Goal: Task Accomplishment & Management: Manage account settings

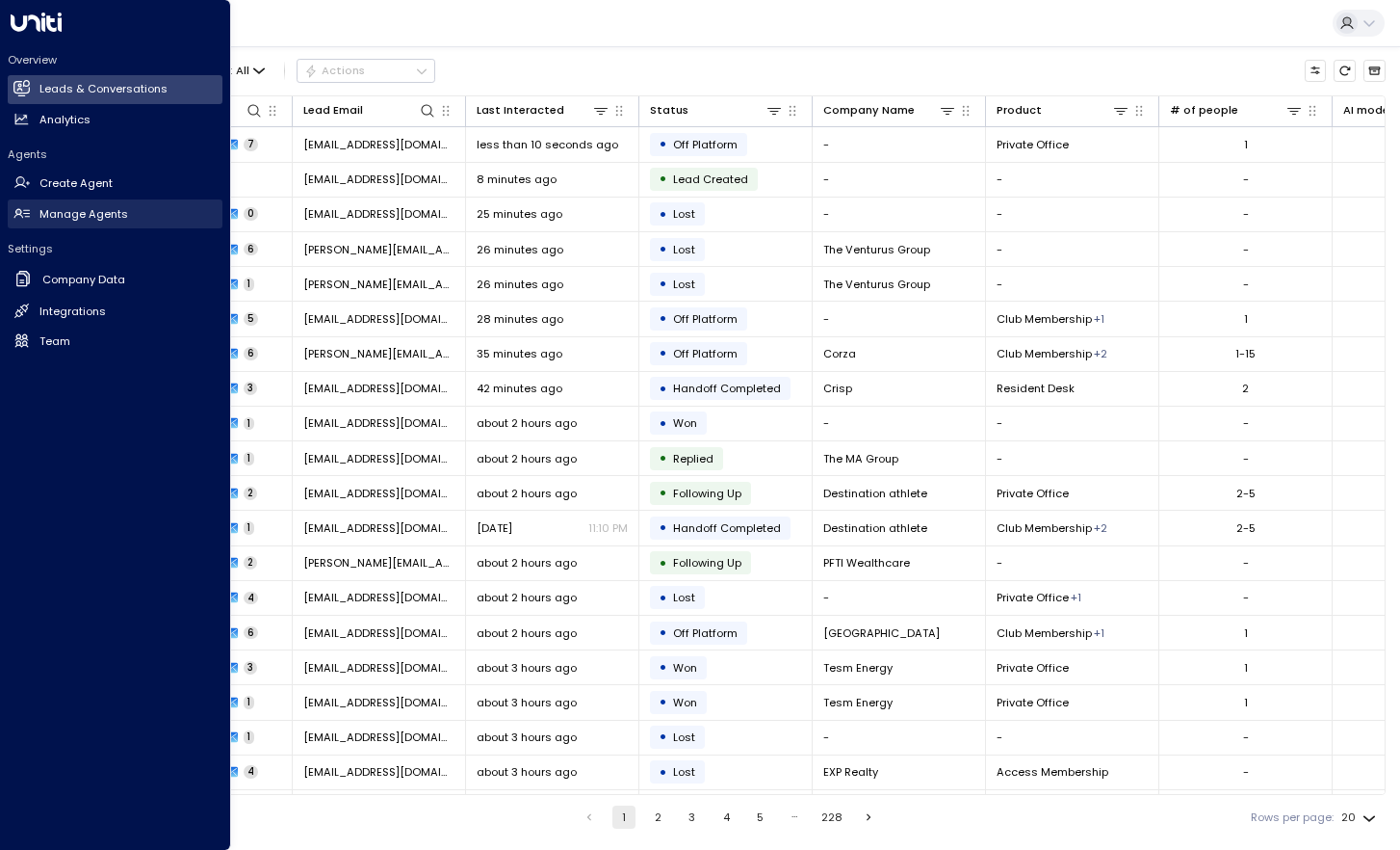
click at [15, 209] on icon at bounding box center [22, 213] width 17 height 17
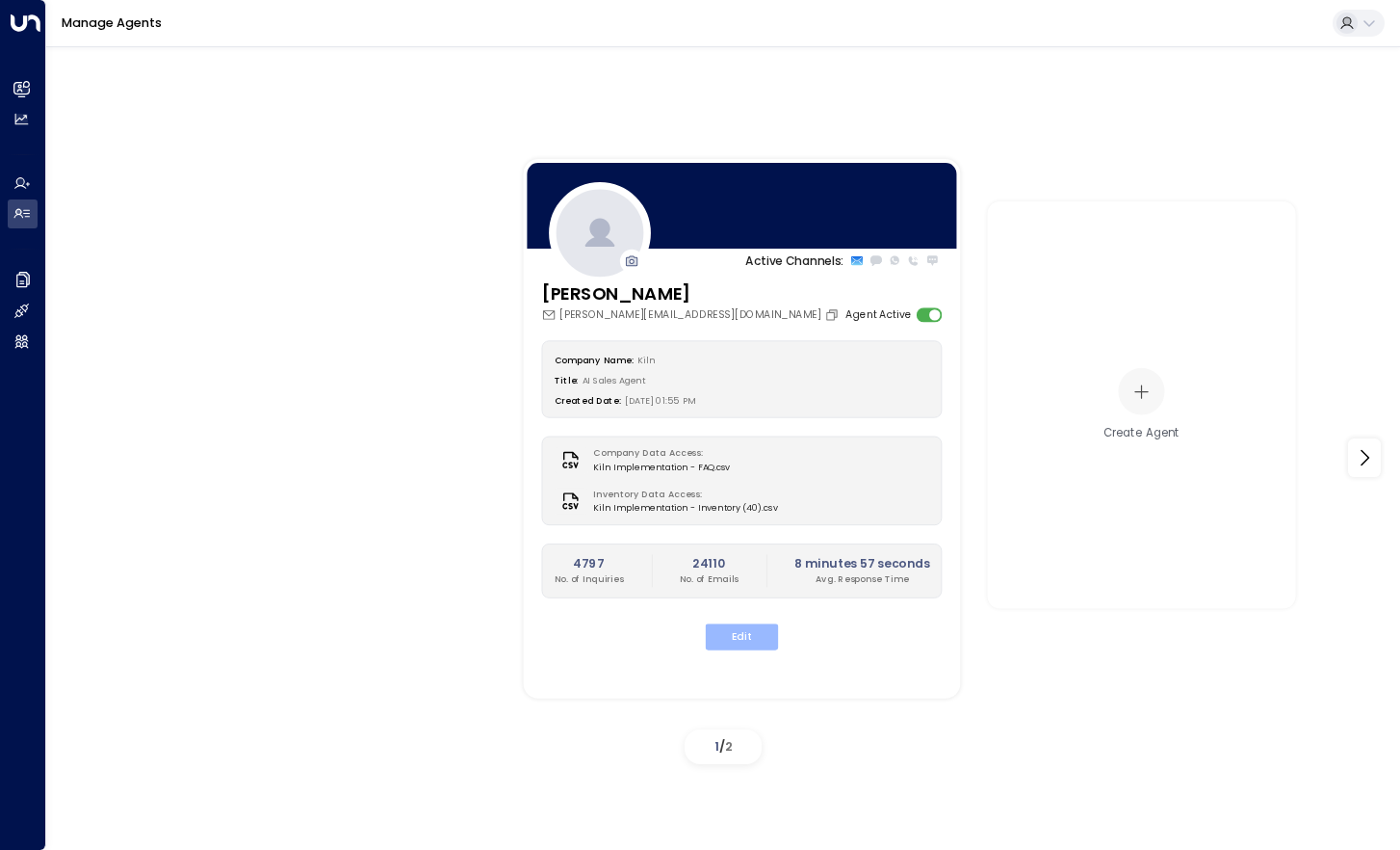
click at [741, 626] on button "Edit" at bounding box center [742, 636] width 73 height 26
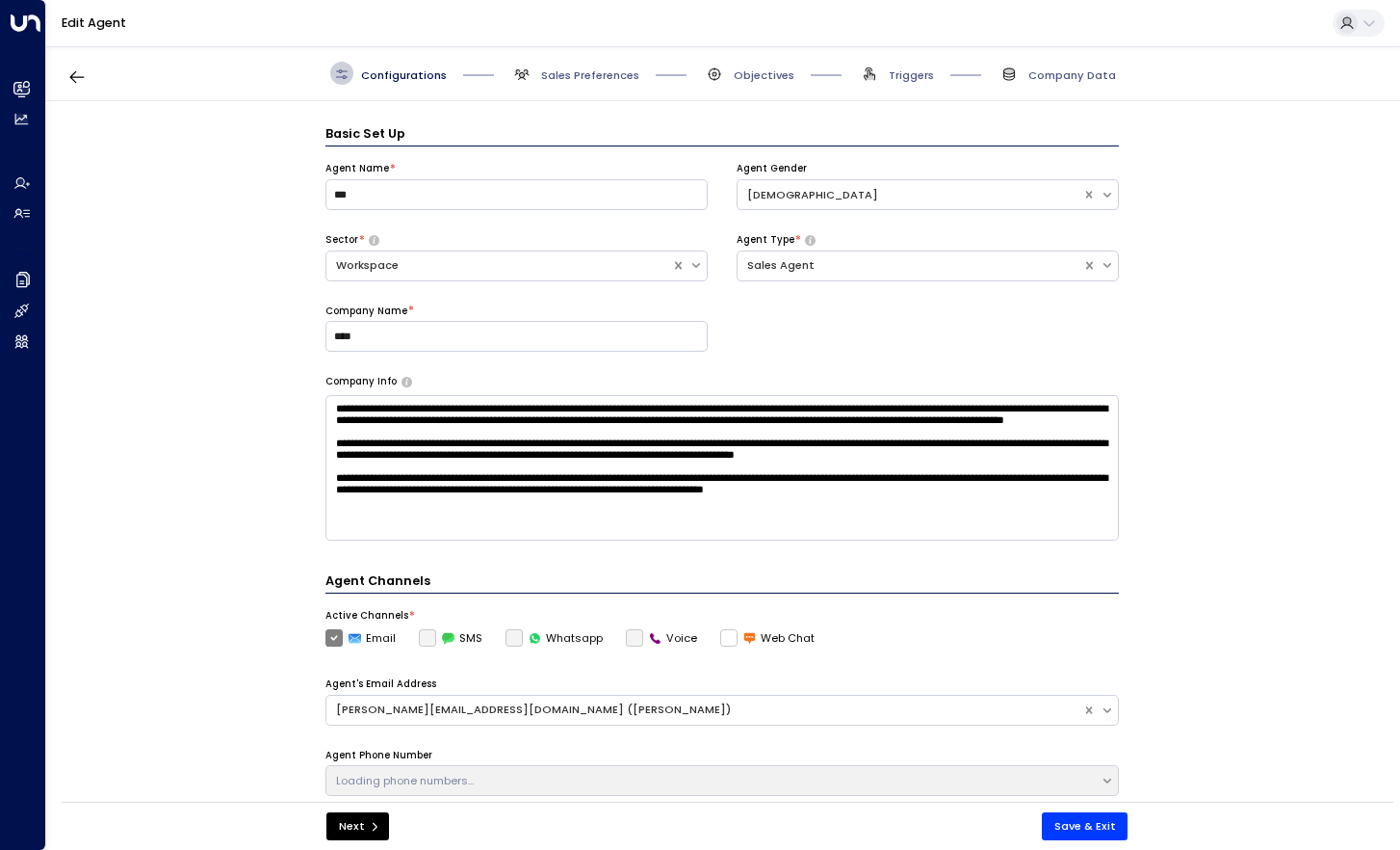
scroll to position [23, 0]
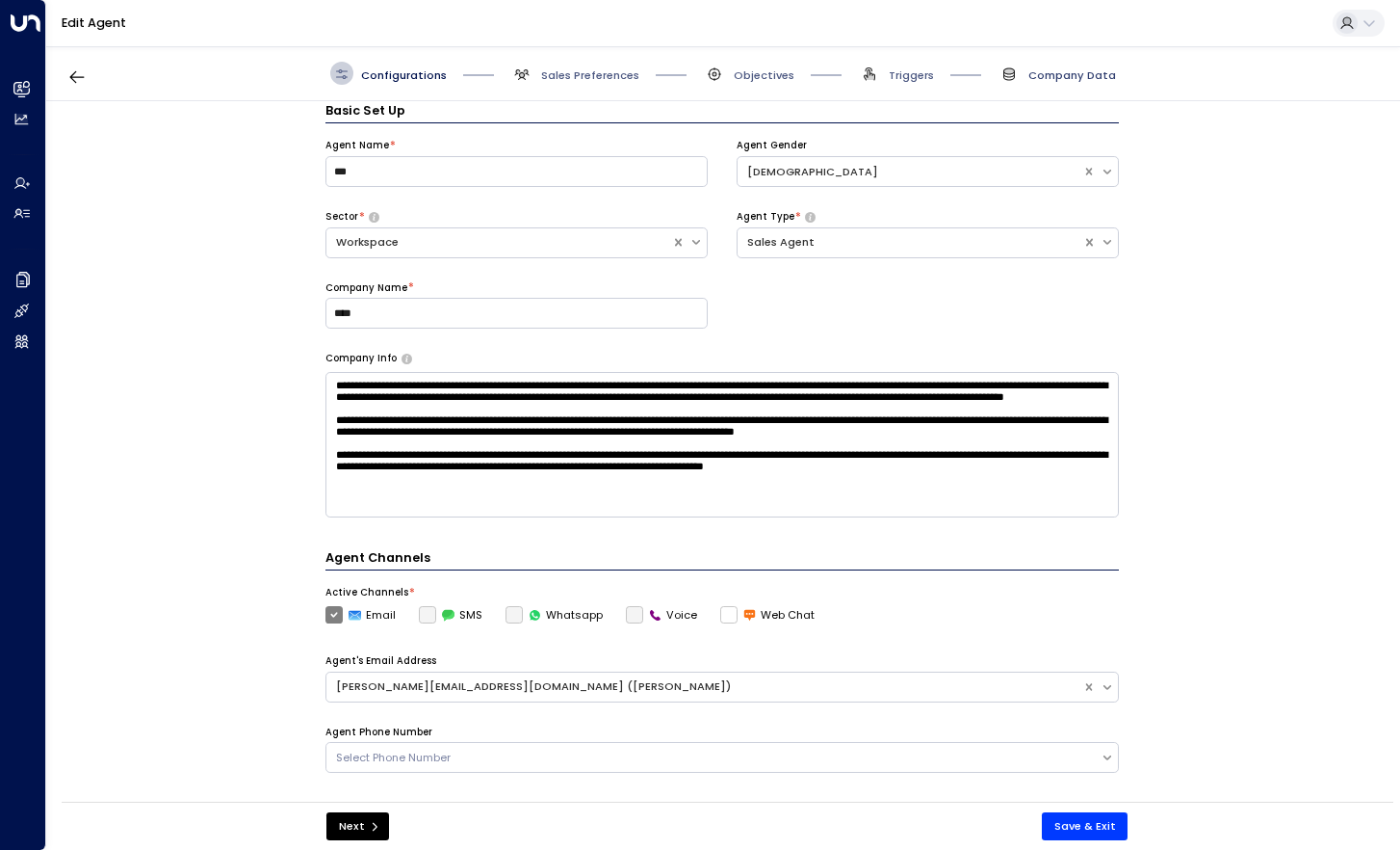
click at [1063, 81] on span "Company Data" at bounding box center [1072, 75] width 88 height 16
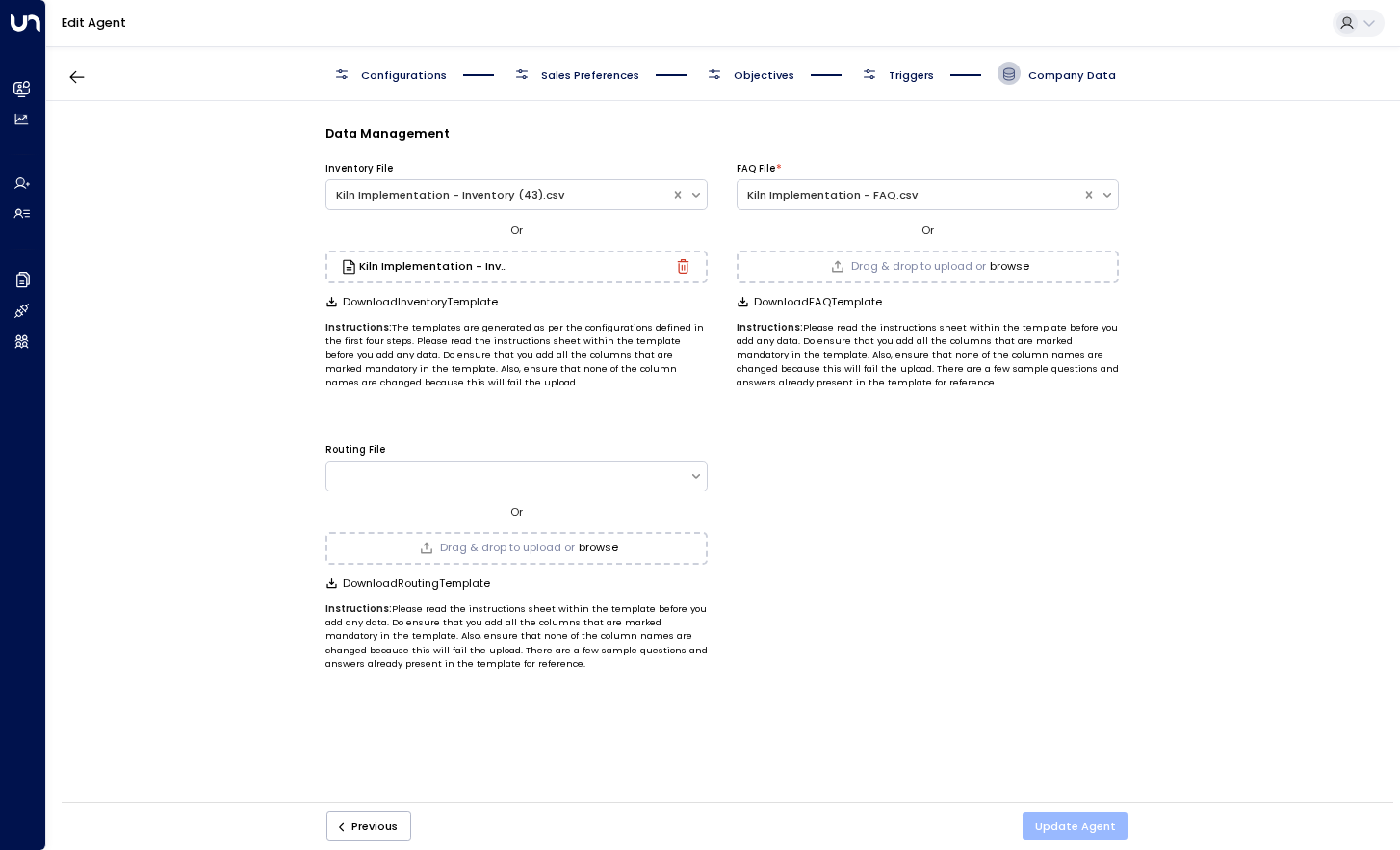
click at [1059, 824] on button "Update Agent" at bounding box center [1076, 826] width 106 height 28
